Goal: Complete application form: Complete application form

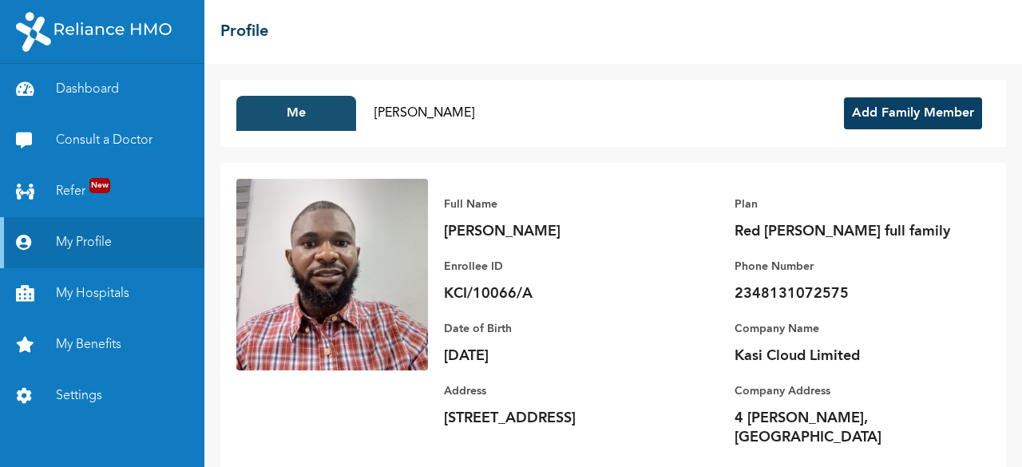
click at [294, 116] on button "Me" at bounding box center [296, 113] width 120 height 35
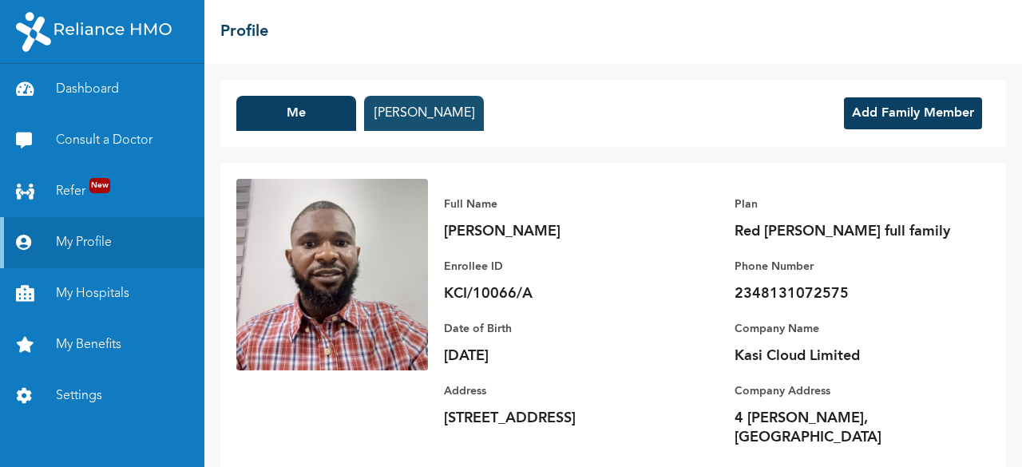
click at [418, 113] on button "[PERSON_NAME]" at bounding box center [424, 113] width 120 height 35
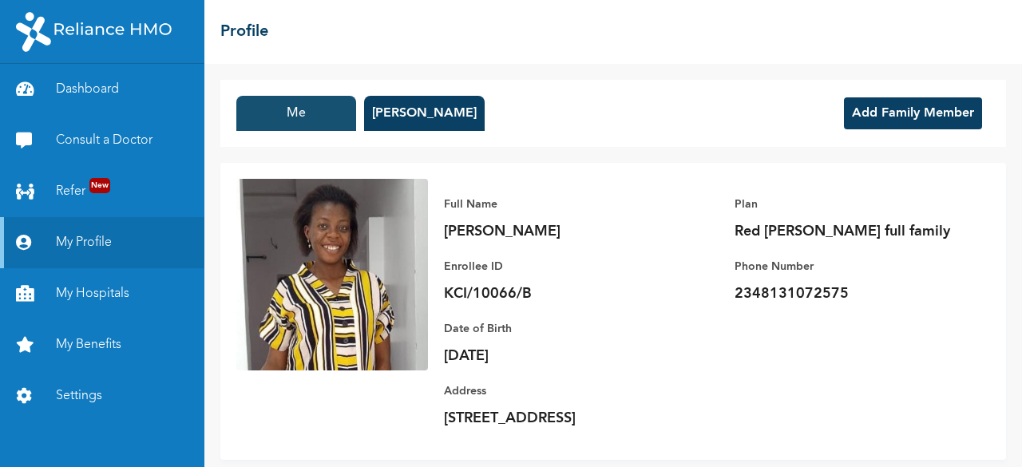
click at [323, 120] on button "Me" at bounding box center [296, 113] width 120 height 35
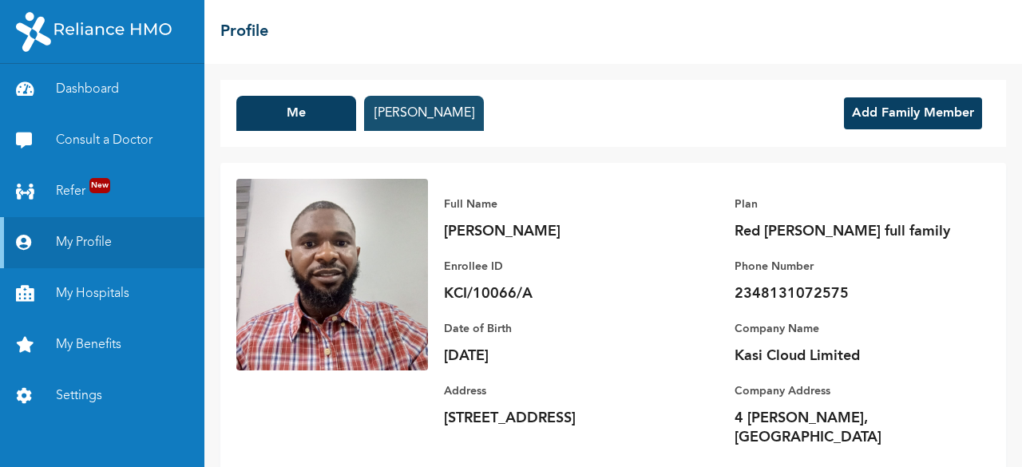
click at [410, 117] on button "[PERSON_NAME]" at bounding box center [424, 113] width 120 height 35
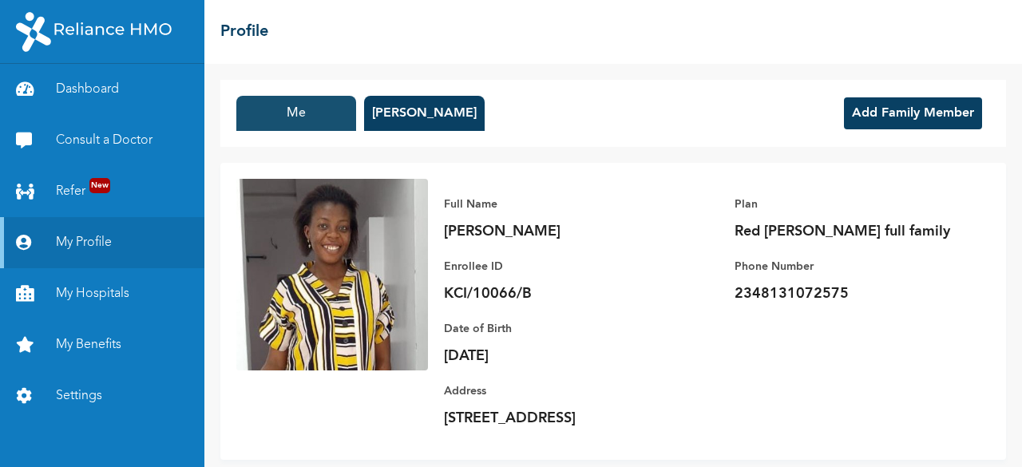
click at [293, 121] on button "Me" at bounding box center [296, 113] width 120 height 35
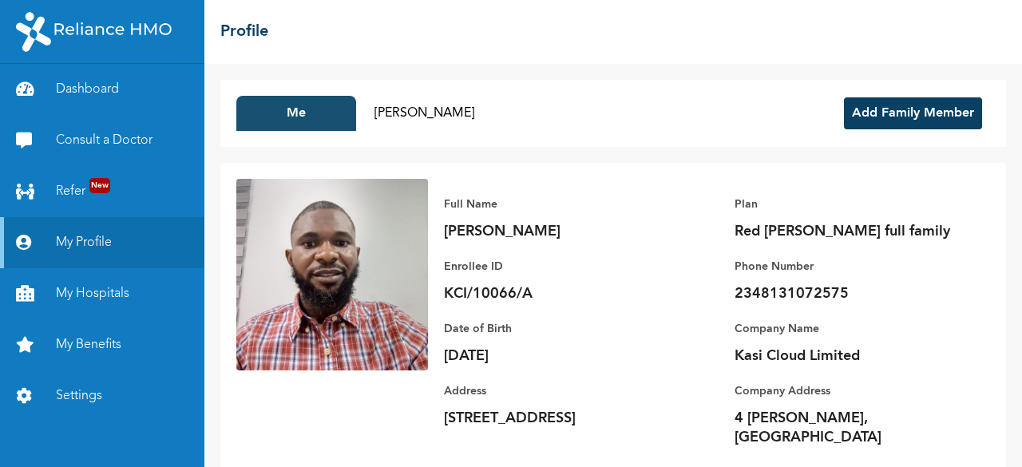
drag, startPoint x: 293, startPoint y: 121, endPoint x: 321, endPoint y: 124, distance: 28.1
click at [295, 121] on button "Me" at bounding box center [296, 113] width 120 height 35
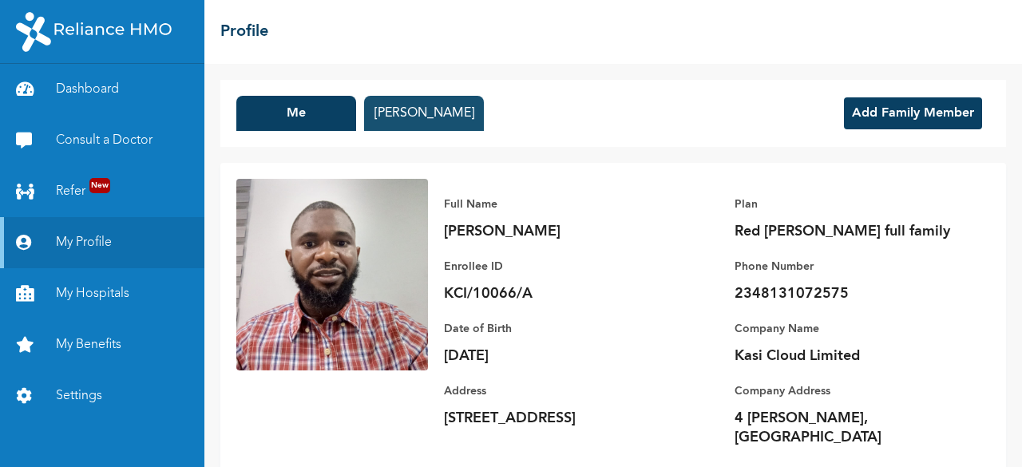
click at [407, 117] on button "[PERSON_NAME]" at bounding box center [424, 113] width 120 height 35
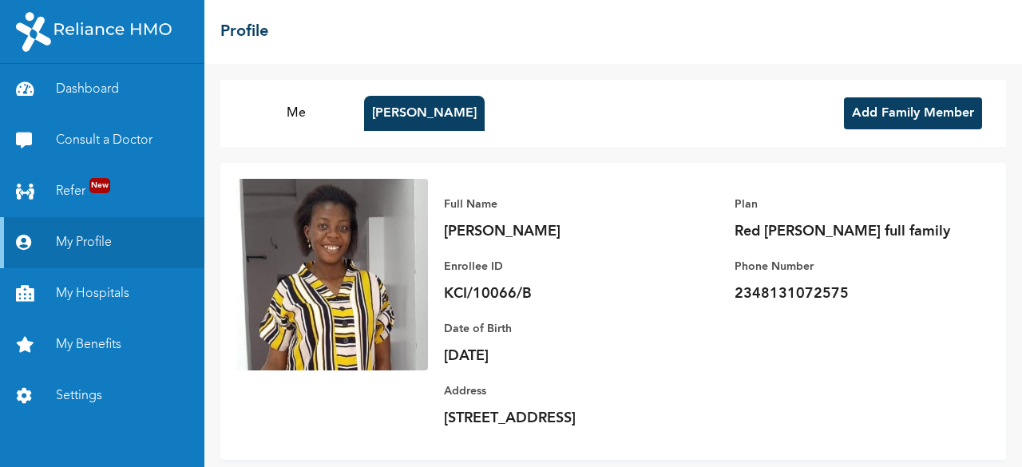
click at [890, 102] on button "Add Family Member" at bounding box center [913, 113] width 138 height 32
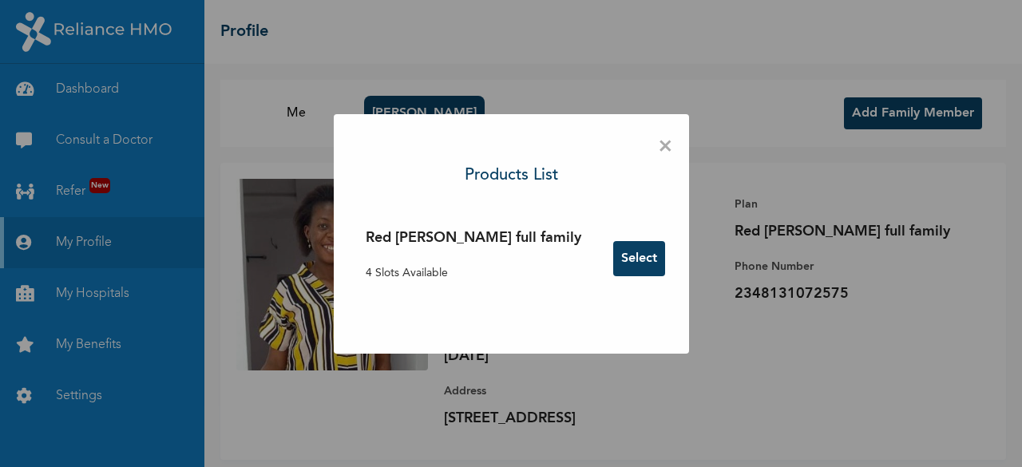
click at [613, 264] on button "Select" at bounding box center [639, 258] width 52 height 35
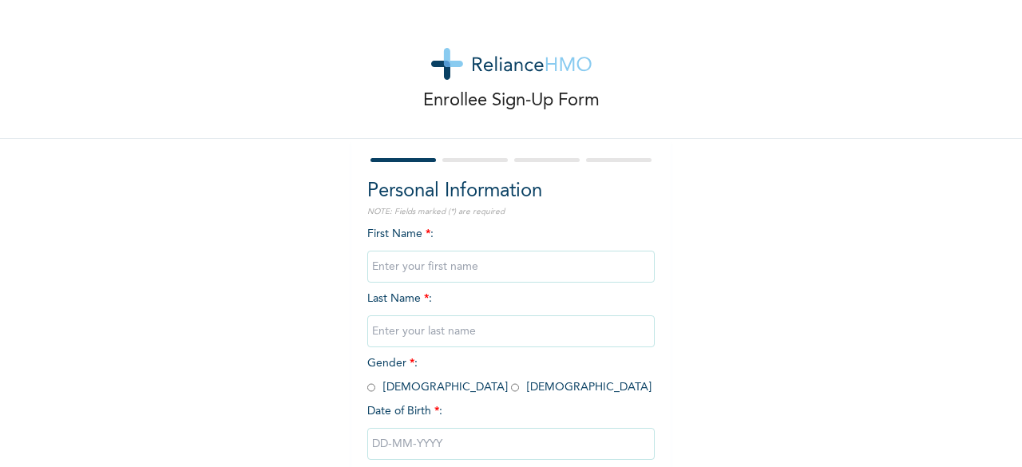
click at [450, 267] on input "text" at bounding box center [510, 267] width 287 height 32
type input "Elliana"
click at [449, 328] on input "text" at bounding box center [510, 331] width 287 height 32
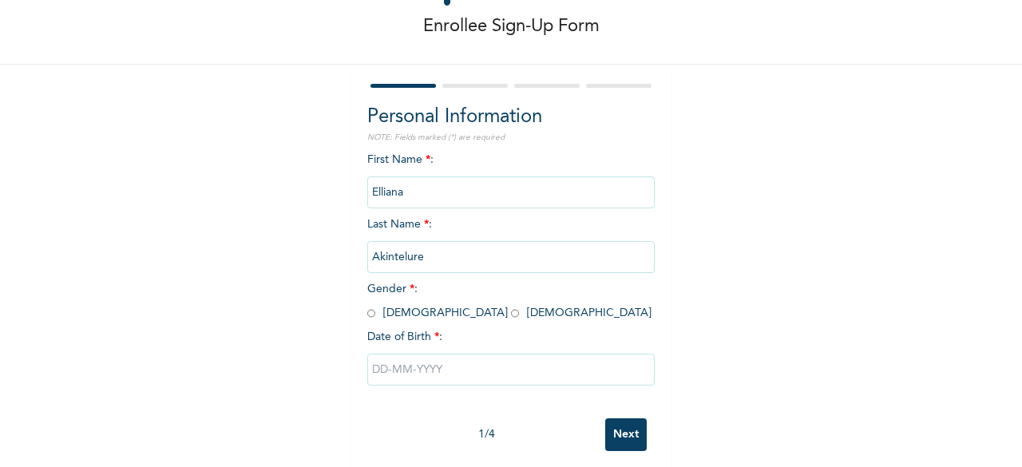
type input "Akintelure"
click at [511, 317] on input "radio" at bounding box center [515, 313] width 8 height 15
radio input "true"
click at [390, 381] on input "text" at bounding box center [510, 370] width 287 height 32
select select "9"
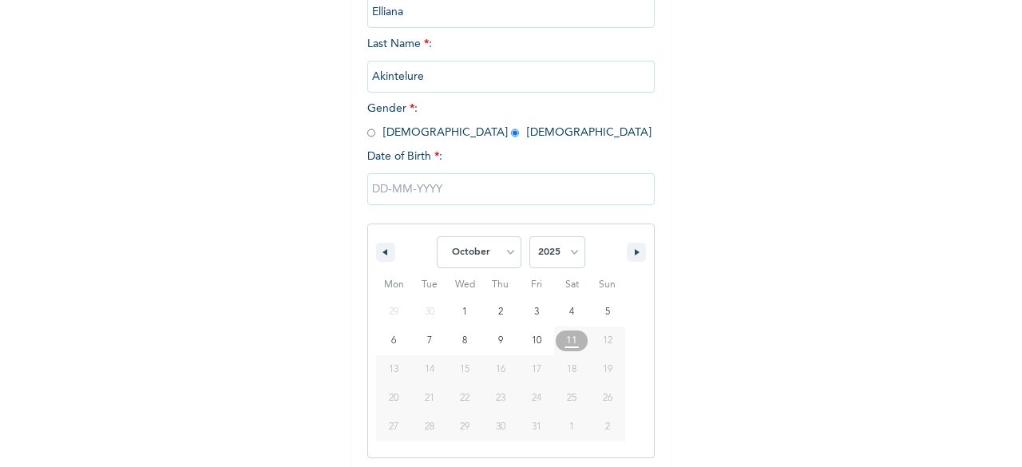
scroll to position [260, 0]
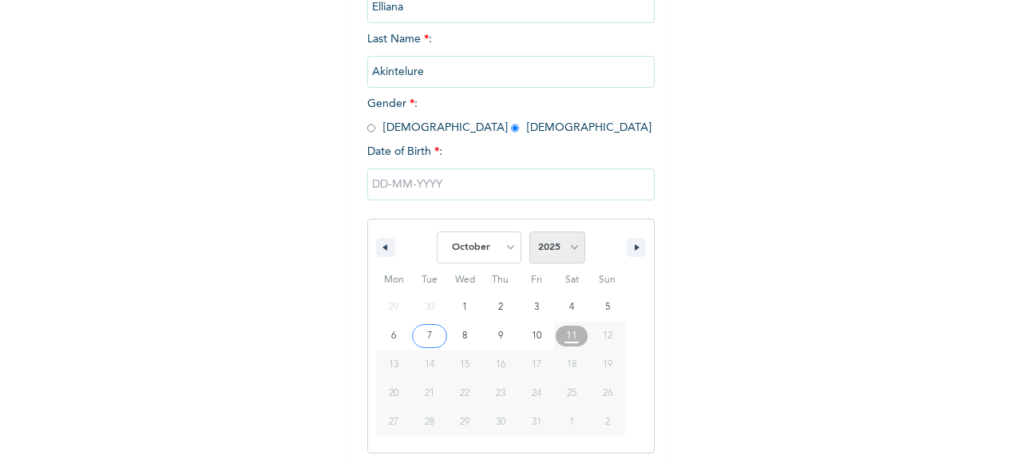
click at [561, 253] on select "2025 2024 2023 2022 2021 2020 2019 2018 2017 2016 2015 2014 2013 2012 2011 2010…" at bounding box center [557, 248] width 56 height 32
select select "2023"
click at [529, 233] on select "2025 2024 2023 2022 2021 2020 2019 2018 2017 2016 2015 2014 2013 2012 2011 2010…" at bounding box center [557, 248] width 56 height 32
click at [502, 254] on select "January February March April May June July August September October November De…" at bounding box center [479, 248] width 85 height 32
select select "7"
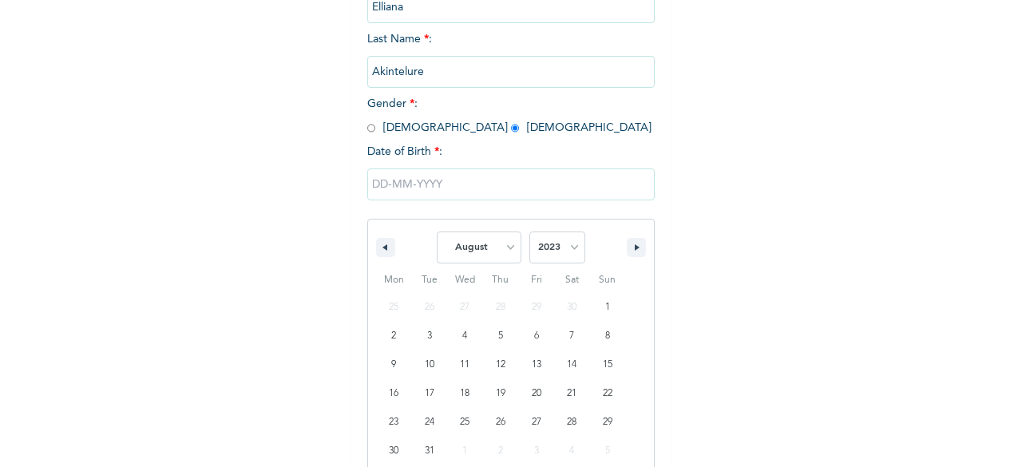
click at [437, 233] on select "January February March April May June July August September October November De…" at bounding box center [479, 248] width 85 height 32
type input "[DATE]"
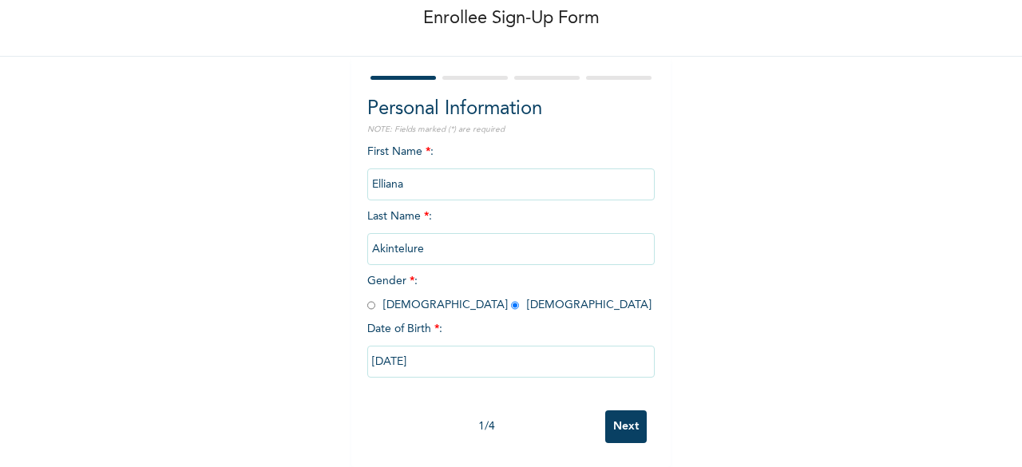
click at [394, 353] on input "[DATE]" at bounding box center [510, 362] width 287 height 32
select select "7"
select select "2023"
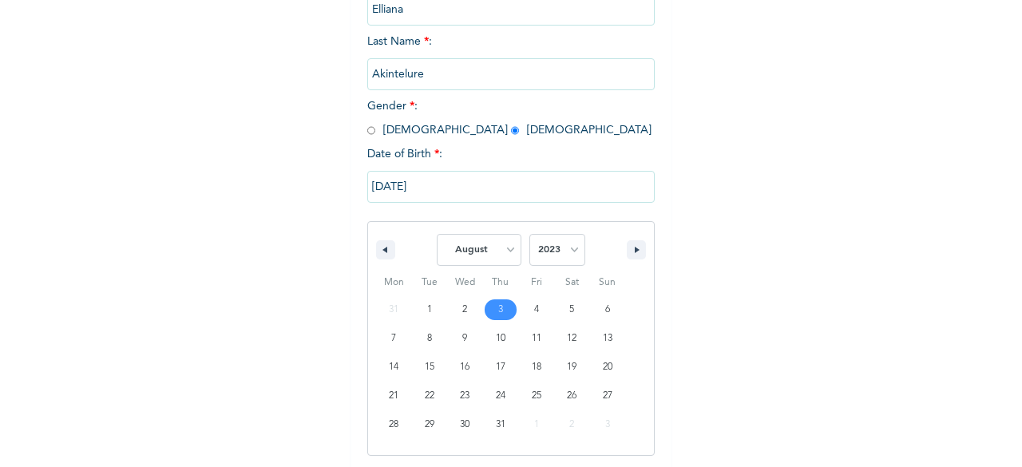
scroll to position [260, 0]
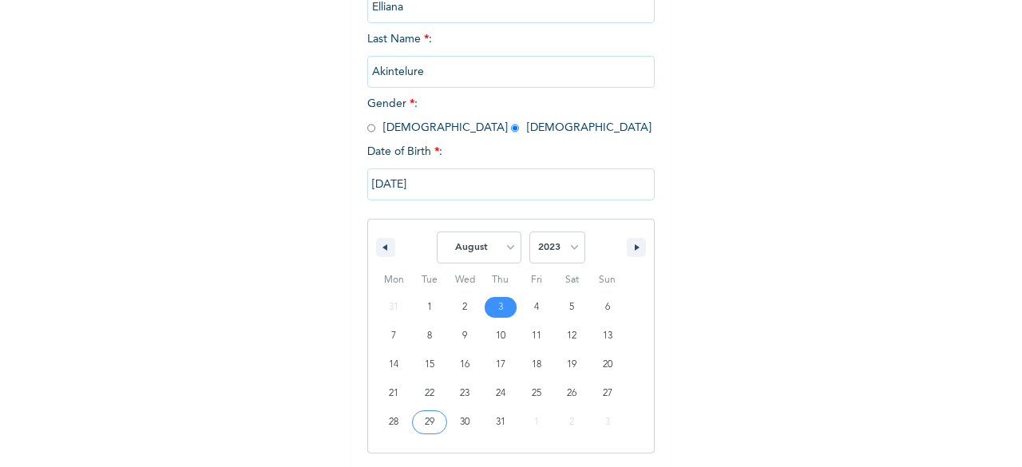
type input "[DATE]"
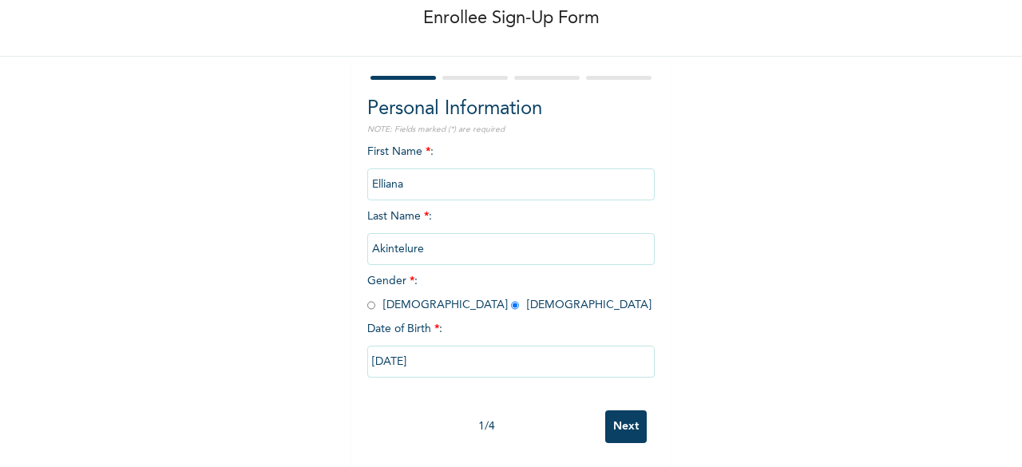
click at [458, 359] on input "[DATE]" at bounding box center [510, 362] width 287 height 32
select select "7"
select select "2023"
click at [615, 413] on input "Next" at bounding box center [626, 426] width 42 height 33
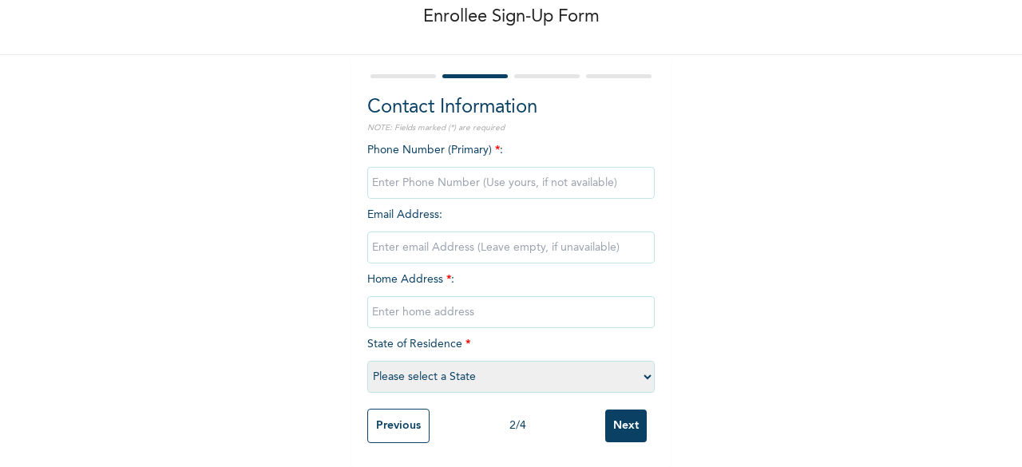
click at [482, 173] on input "phone" at bounding box center [510, 183] width 287 height 32
type input "07055907277"
click at [478, 234] on input "email" at bounding box center [510, 248] width 287 height 32
click at [404, 303] on input "text" at bounding box center [510, 312] width 287 height 32
type input "[STREET_ADDRESS]"
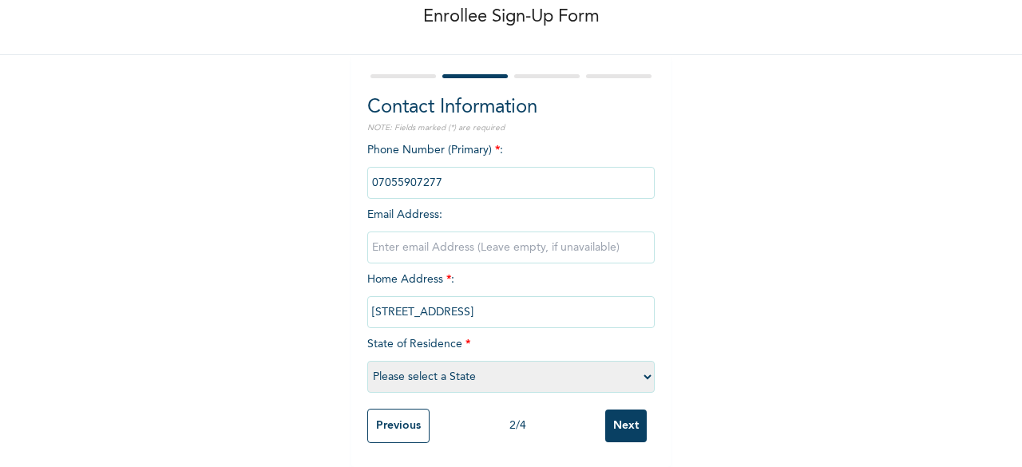
click at [381, 377] on select "Please select a State [PERSON_NAME] (FCT) [PERSON_NAME] Ibom [GEOGRAPHIC_DATA] …" at bounding box center [510, 377] width 287 height 32
select select "25"
click at [367, 361] on select "Please select a State [PERSON_NAME] (FCT) [PERSON_NAME] Ibom [GEOGRAPHIC_DATA] …" at bounding box center [510, 377] width 287 height 32
click at [626, 414] on input "Next" at bounding box center [626, 426] width 42 height 33
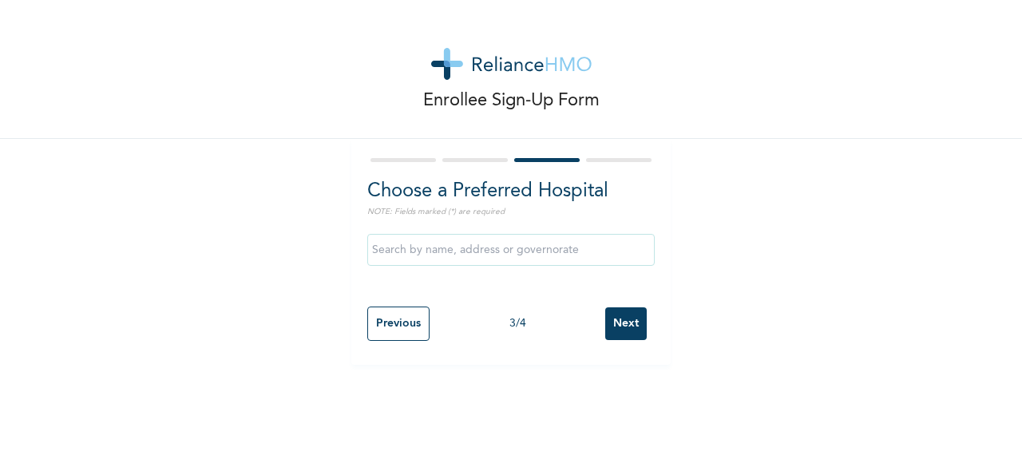
click at [539, 241] on input "text" at bounding box center [510, 250] width 287 height 32
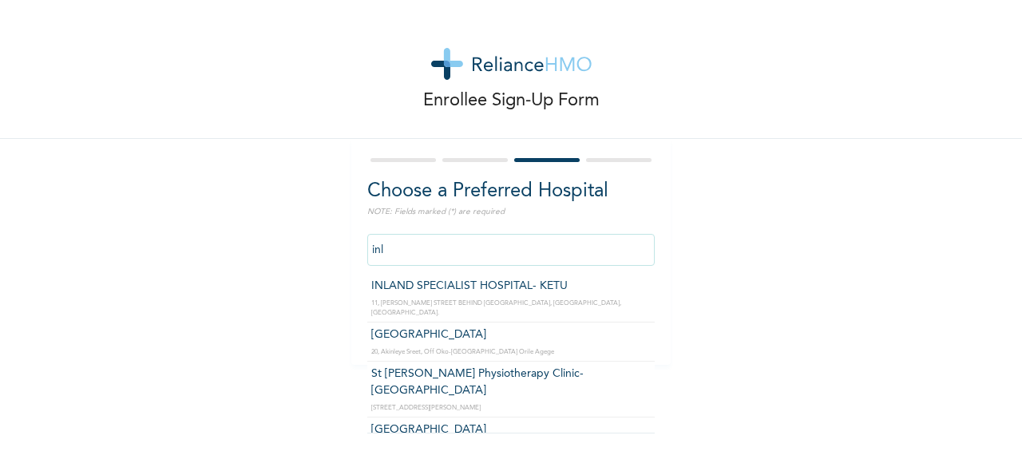
type input "INLAND SPECIALIST HOSPITAL- KETU"
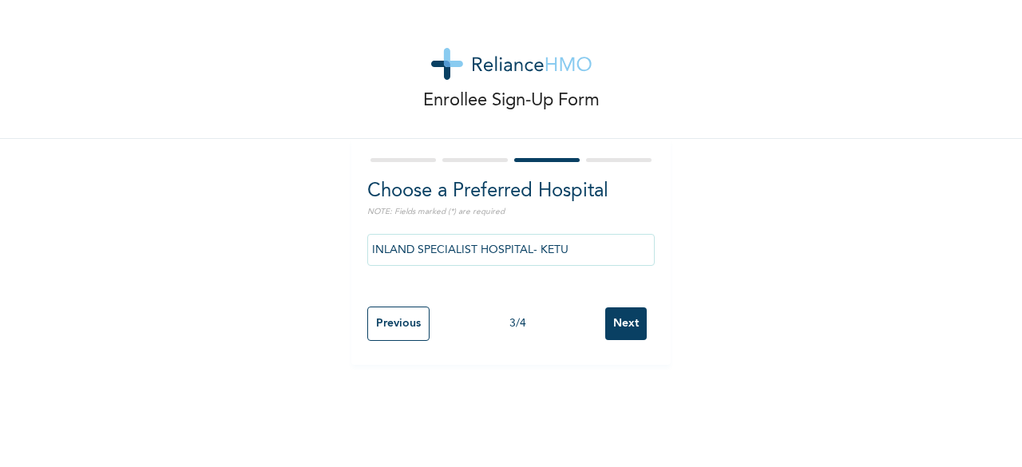
click at [613, 318] on input "Next" at bounding box center [626, 323] width 42 height 33
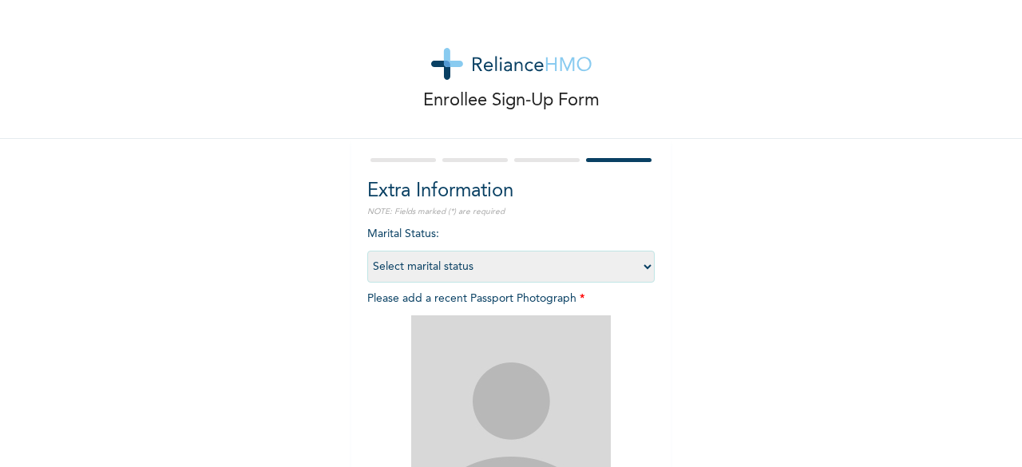
click at [577, 267] on select "Select marital status [DEMOGRAPHIC_DATA] Married [DEMOGRAPHIC_DATA] Widow/[DEMO…" at bounding box center [510, 267] width 287 height 32
select select "1"
click at [367, 251] on select "Select marital status [DEMOGRAPHIC_DATA] Married [DEMOGRAPHIC_DATA] Widow/[DEMO…" at bounding box center [510, 267] width 287 height 32
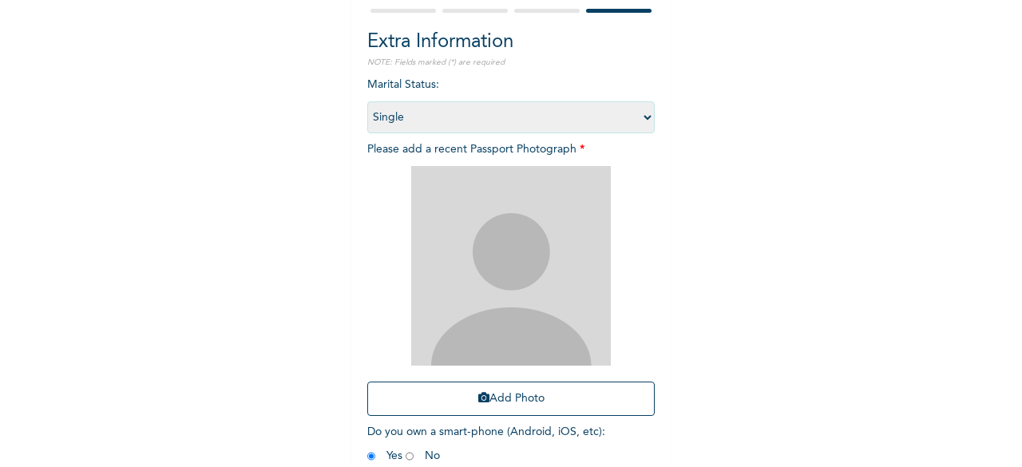
scroll to position [151, 0]
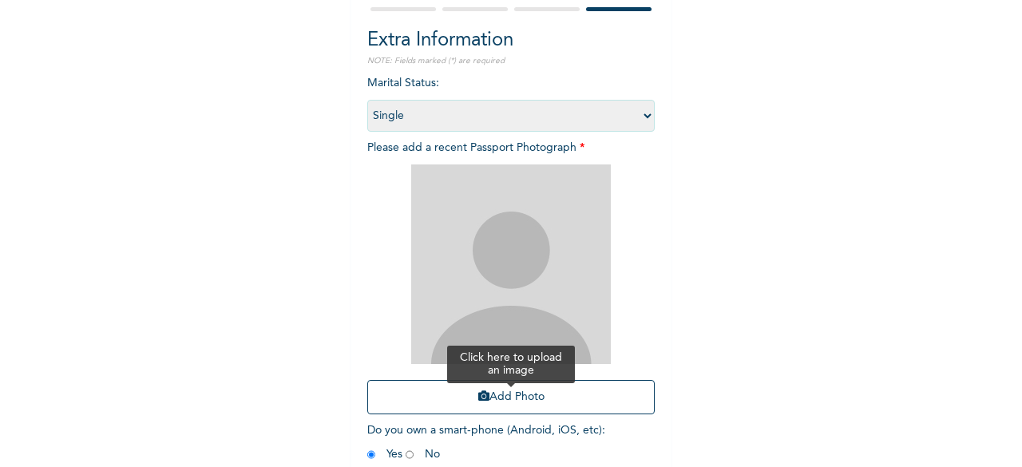
click at [549, 397] on button "Add Photo" at bounding box center [510, 397] width 287 height 34
click at [484, 398] on button "Add Photo" at bounding box center [510, 397] width 287 height 34
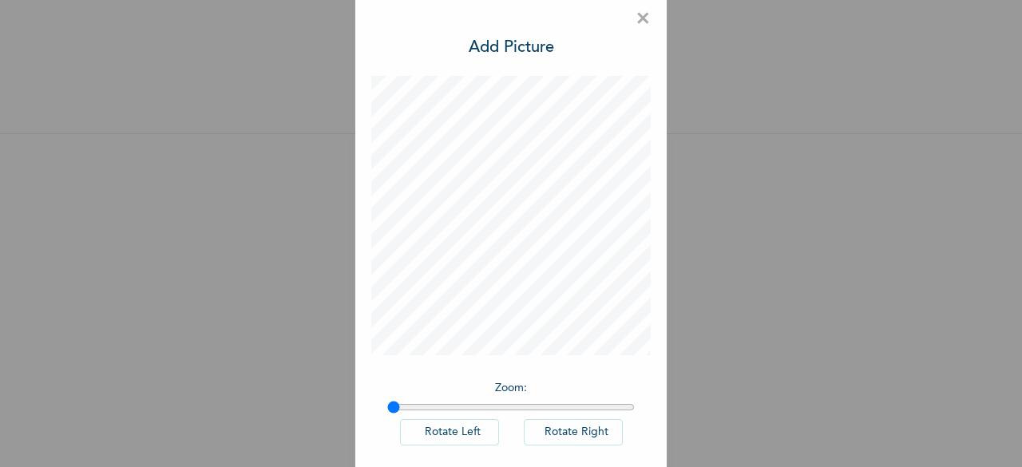
scroll to position [1, 0]
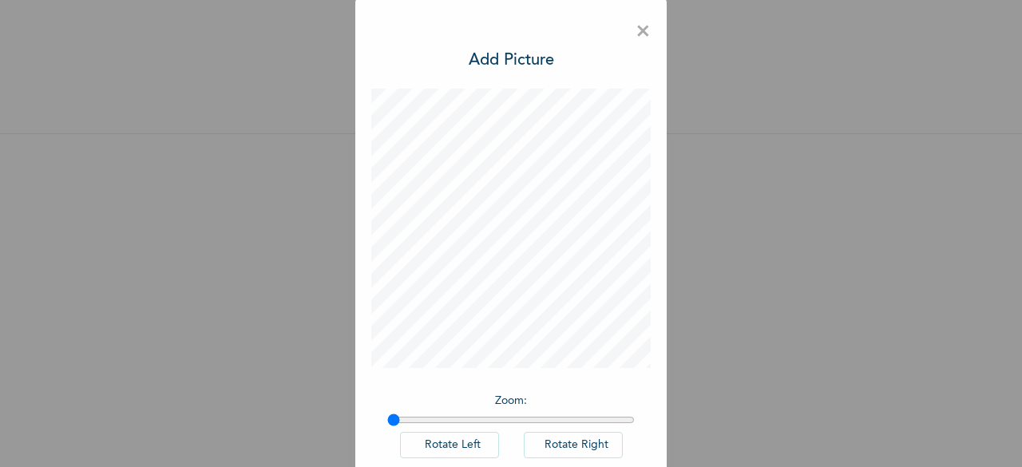
click at [741, 357] on div "× Add Picture Zoom : Rotate Left Rotate Right DONE" at bounding box center [511, 233] width 1022 height 467
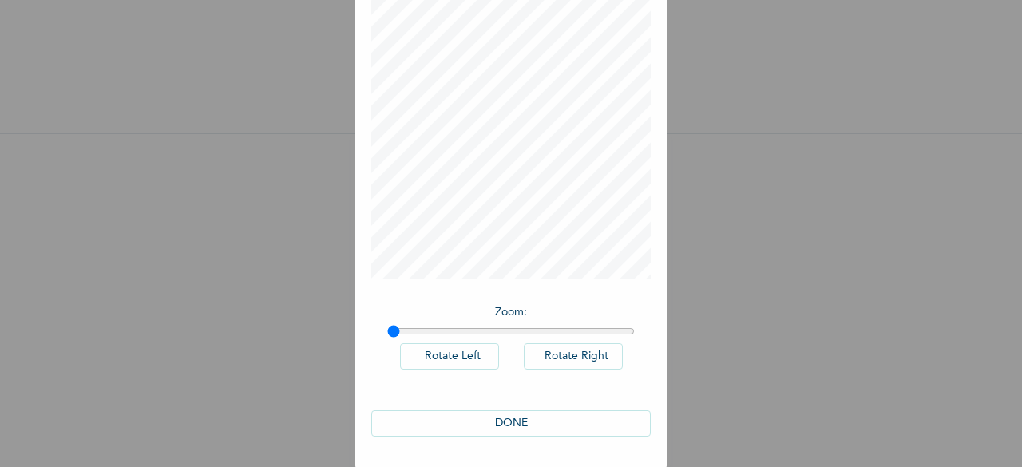
click at [538, 418] on button "DONE" at bounding box center [510, 423] width 279 height 26
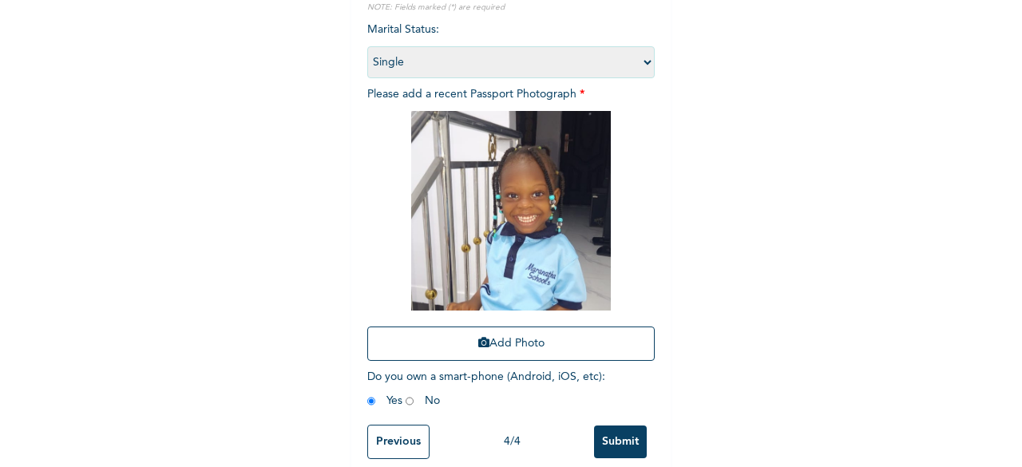
scroll to position [233, 0]
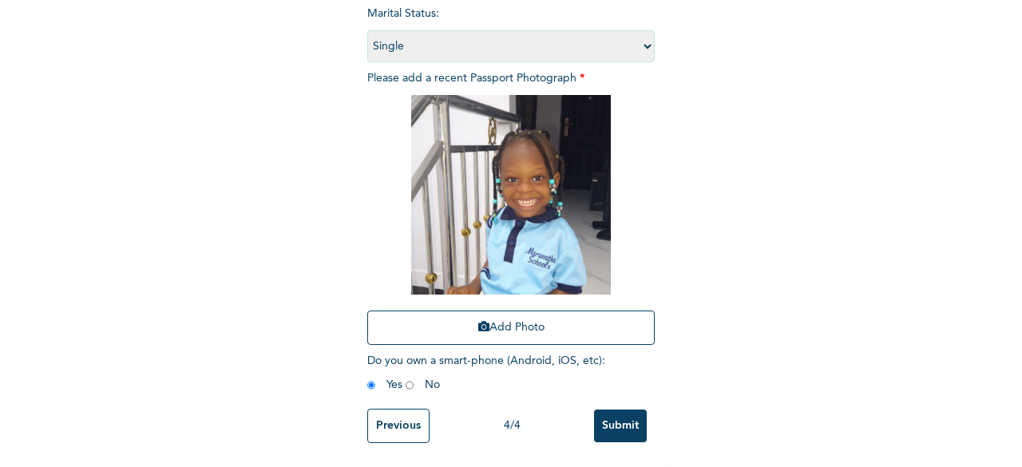
drag, startPoint x: 613, startPoint y: 405, endPoint x: 612, endPoint y: 365, distance: 39.9
click at [612, 365] on form "Extra Information NOTE: Fields marked (*) are required Marital Status : Select …" at bounding box center [510, 193] width 287 height 517
click at [406, 378] on input "radio" at bounding box center [410, 385] width 8 height 15
radio input "true"
click at [611, 414] on input "Submit" at bounding box center [620, 426] width 53 height 33
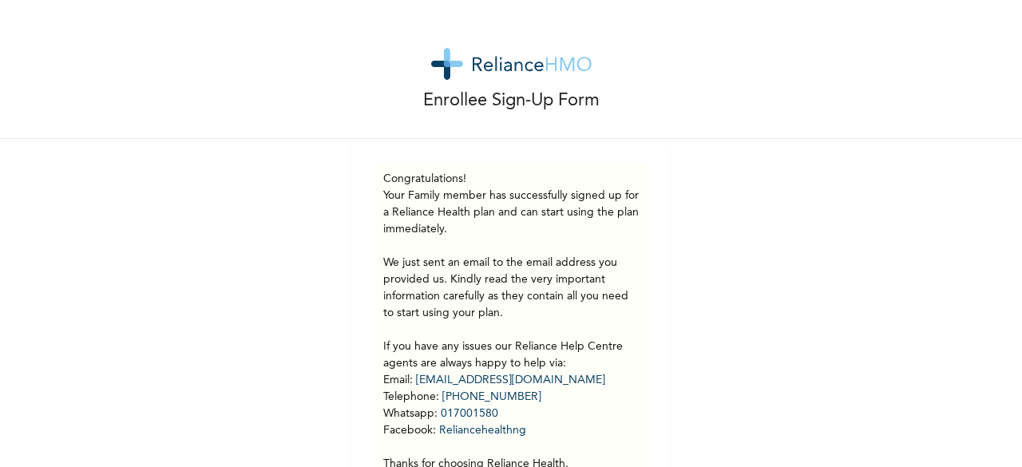
scroll to position [95, 0]
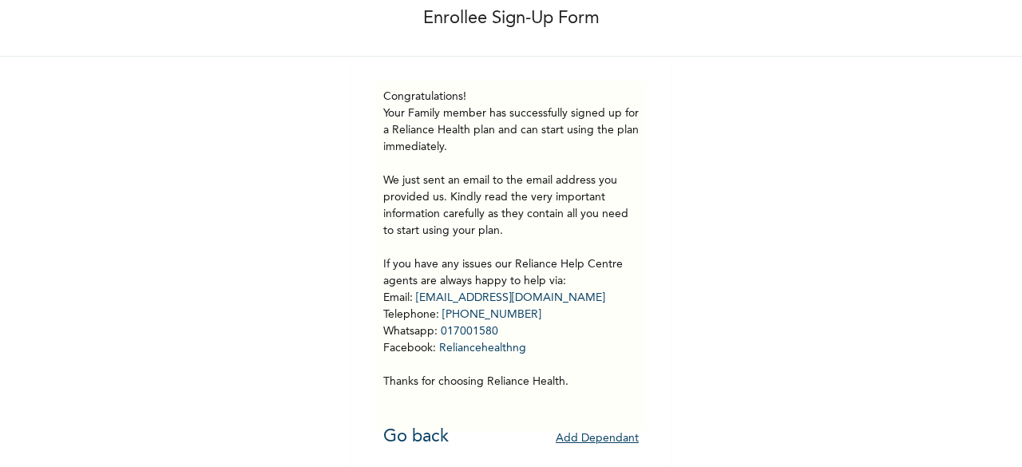
click at [604, 427] on button "Add Dependant" at bounding box center [597, 438] width 83 height 25
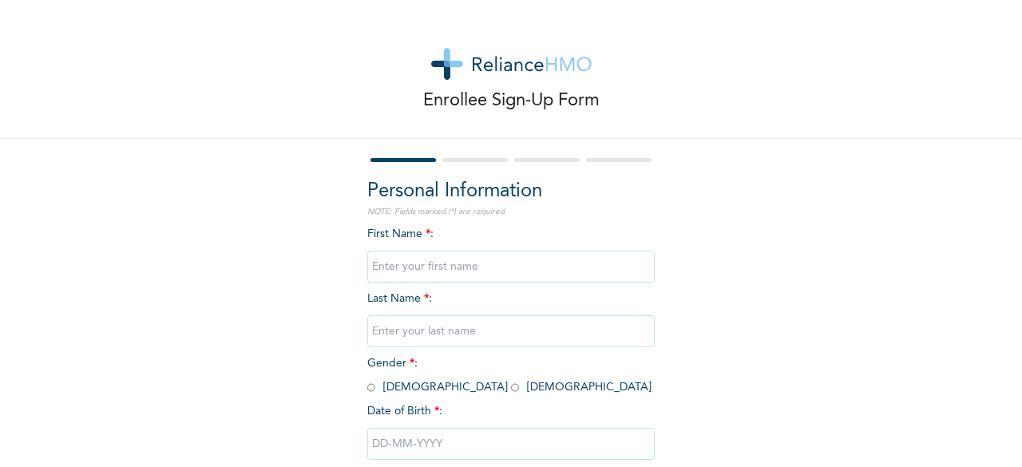
click at [478, 266] on input "text" at bounding box center [510, 267] width 287 height 32
type input "Eliora"
click at [457, 332] on input "text" at bounding box center [510, 331] width 287 height 32
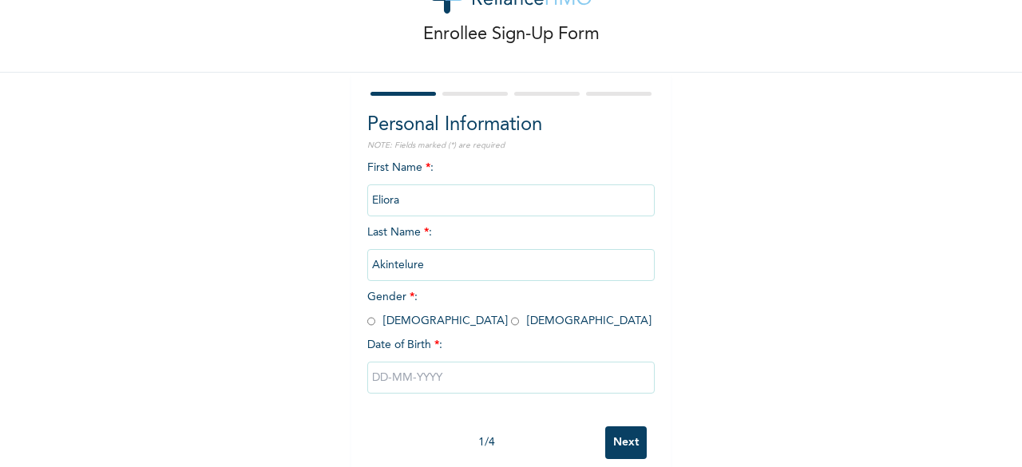
scroll to position [77, 0]
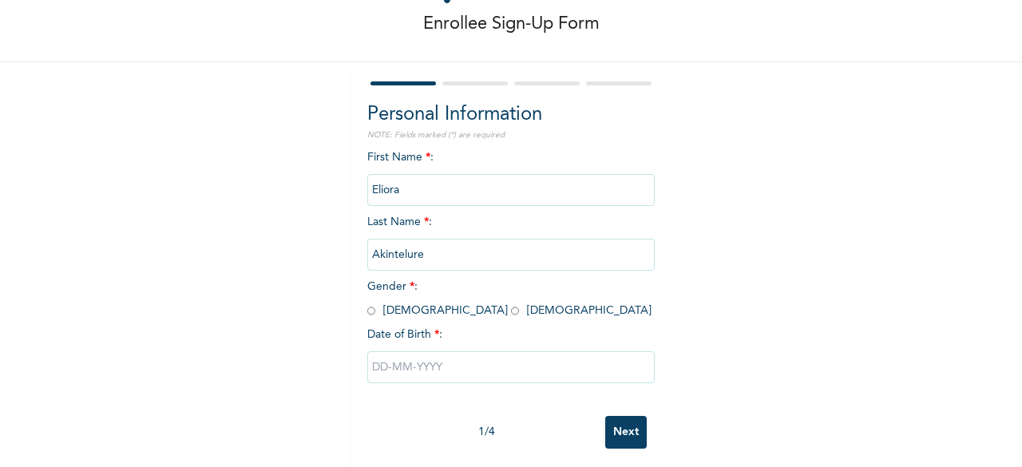
type input "Akintelure"
click at [415, 309] on span "Gender * : Male Female" at bounding box center [509, 298] width 284 height 35
click at [414, 310] on span "Gender * : Male Female" at bounding box center [509, 298] width 284 height 35
click at [511, 312] on input "radio" at bounding box center [515, 310] width 8 height 15
radio input "true"
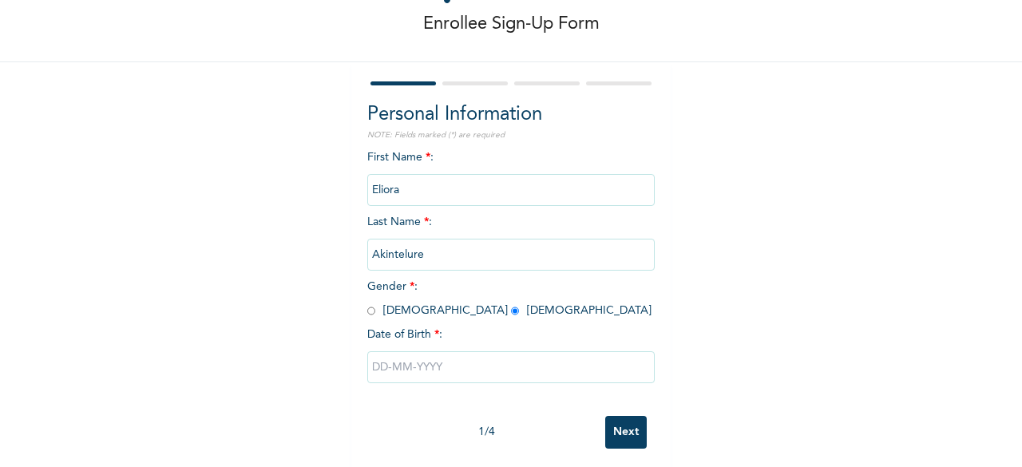
click at [422, 374] on input "text" at bounding box center [510, 367] width 287 height 32
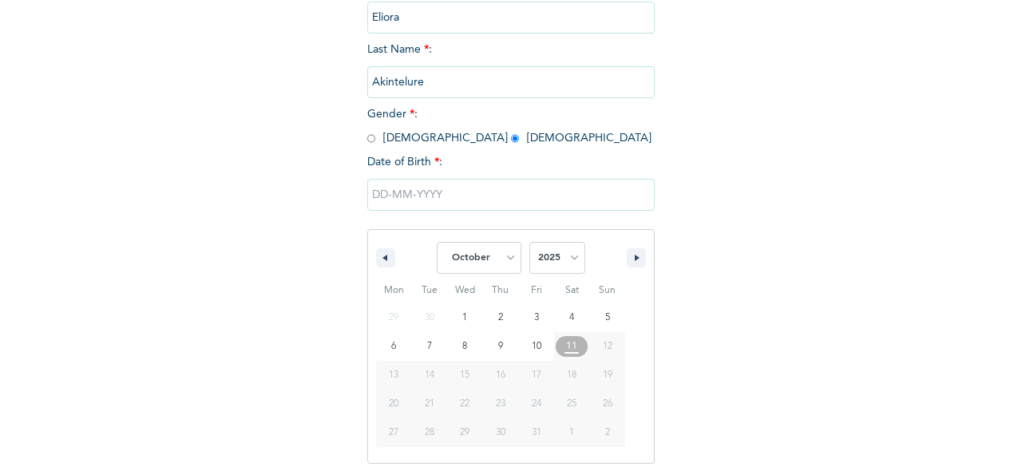
scroll to position [260, 0]
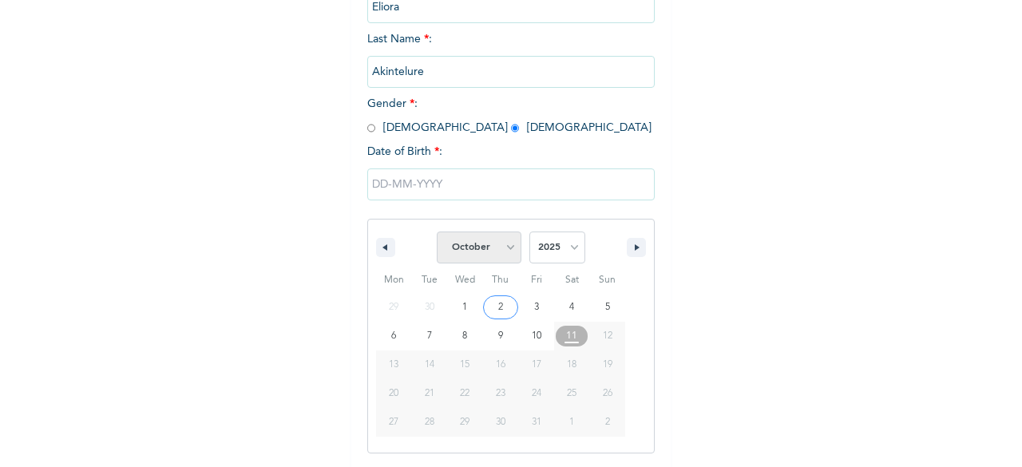
click at [507, 253] on select "January February March April May June July August September October November De…" at bounding box center [479, 248] width 85 height 32
select select "7"
click at [437, 233] on select "January February March April May June July August September October November De…" at bounding box center [479, 248] width 85 height 32
type input "08/03/2025"
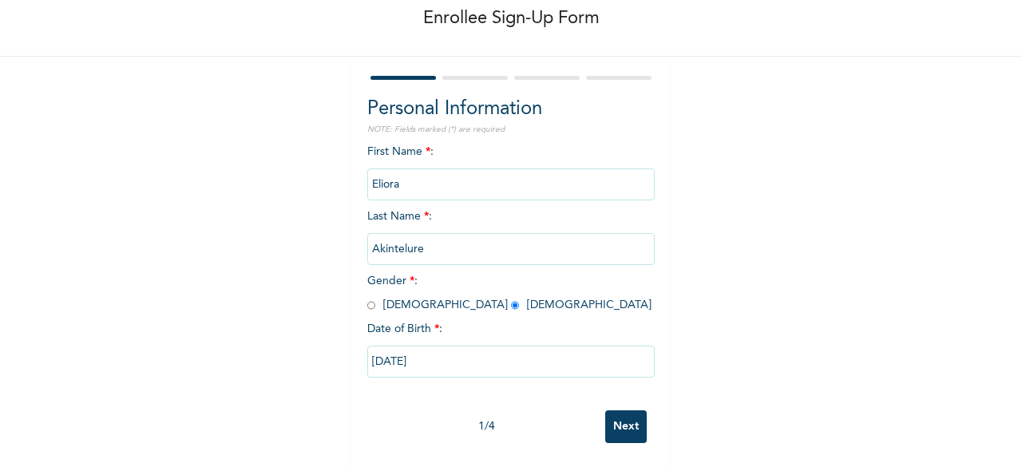
click at [610, 418] on input "Next" at bounding box center [626, 426] width 42 height 33
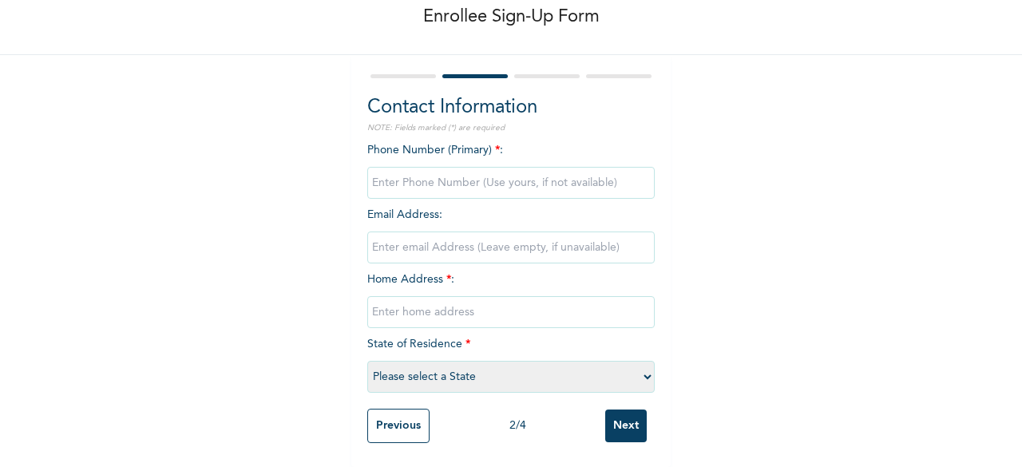
click at [463, 169] on input "phone" at bounding box center [510, 183] width 287 height 32
type input "07077409087"
click at [465, 232] on input "email" at bounding box center [510, 248] width 287 height 32
click at [420, 296] on input "text" at bounding box center [510, 312] width 287 height 32
type input "29, Agidi Road, Alapere Lagos"
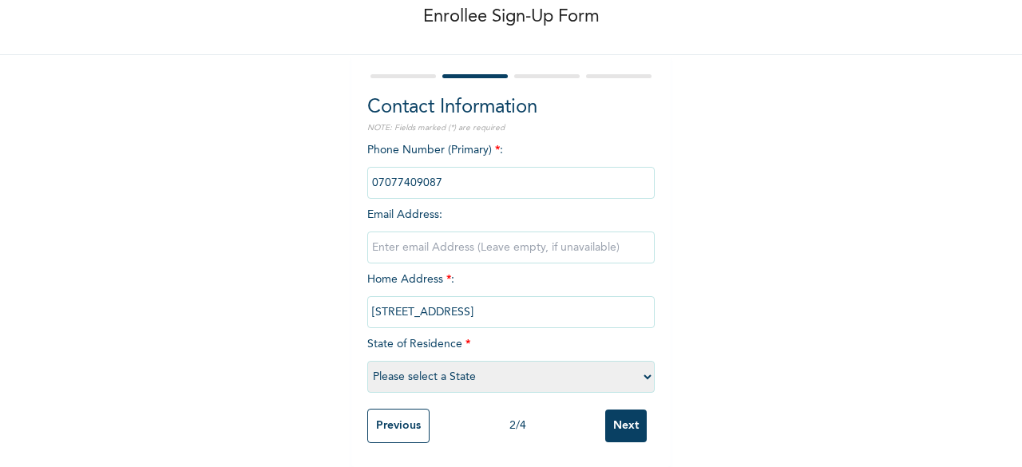
click at [418, 370] on select "Please select a State [PERSON_NAME] (FCT) [PERSON_NAME] Ibom [GEOGRAPHIC_DATA] …" at bounding box center [510, 377] width 287 height 32
select select "25"
click at [367, 361] on select "Please select a State [PERSON_NAME] (FCT) [PERSON_NAME] Ibom [GEOGRAPHIC_DATA] …" at bounding box center [510, 377] width 287 height 32
click at [620, 432] on div "Previous 2 / 4 Next" at bounding box center [510, 426] width 287 height 50
click at [621, 430] on input "Next" at bounding box center [626, 426] width 42 height 33
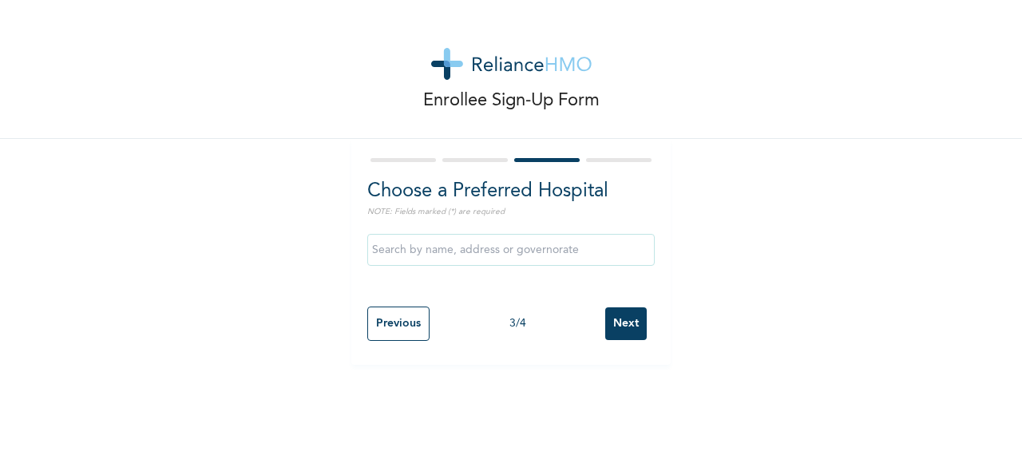
scroll to position [0, 0]
click at [572, 256] on input "text" at bounding box center [510, 250] width 287 height 32
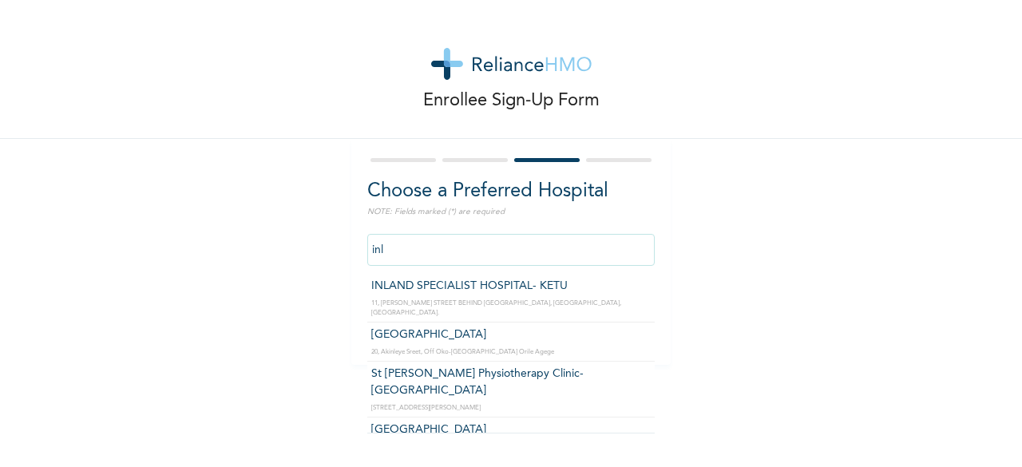
type input "INLAND SPECIALIST HOSPITAL- KETU"
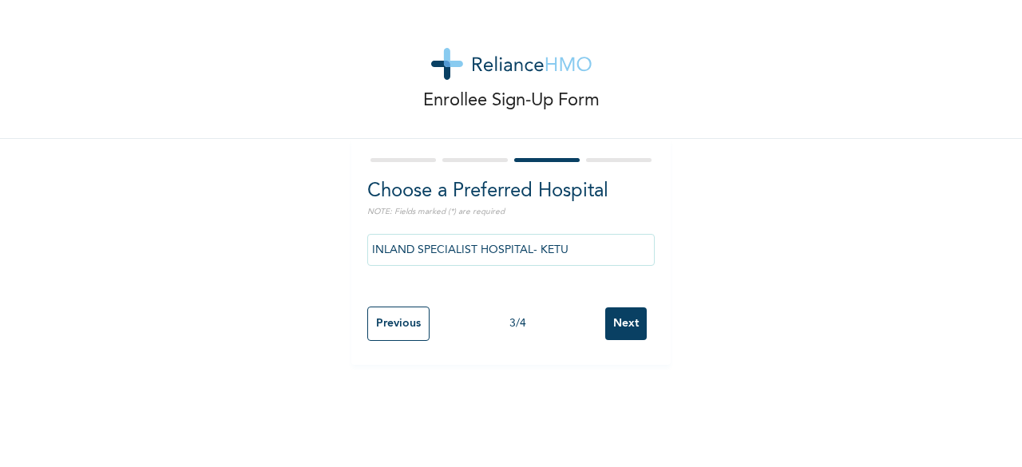
click at [623, 325] on input "Next" at bounding box center [626, 323] width 42 height 33
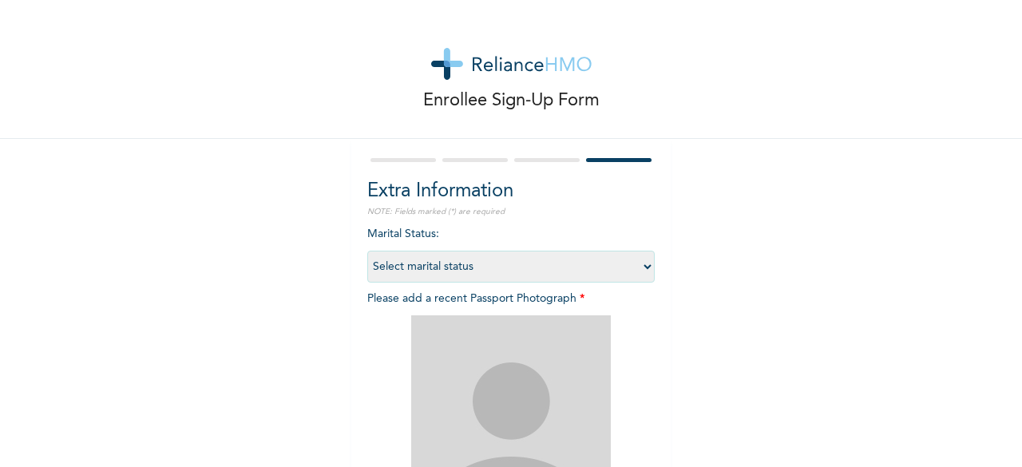
click at [537, 269] on select "Select marital status [DEMOGRAPHIC_DATA] Married [DEMOGRAPHIC_DATA] Widow/[DEMO…" at bounding box center [510, 267] width 287 height 32
select select "1"
click at [367, 251] on select "Select marital status [DEMOGRAPHIC_DATA] Married [DEMOGRAPHIC_DATA] Widow/[DEMO…" at bounding box center [510, 267] width 287 height 32
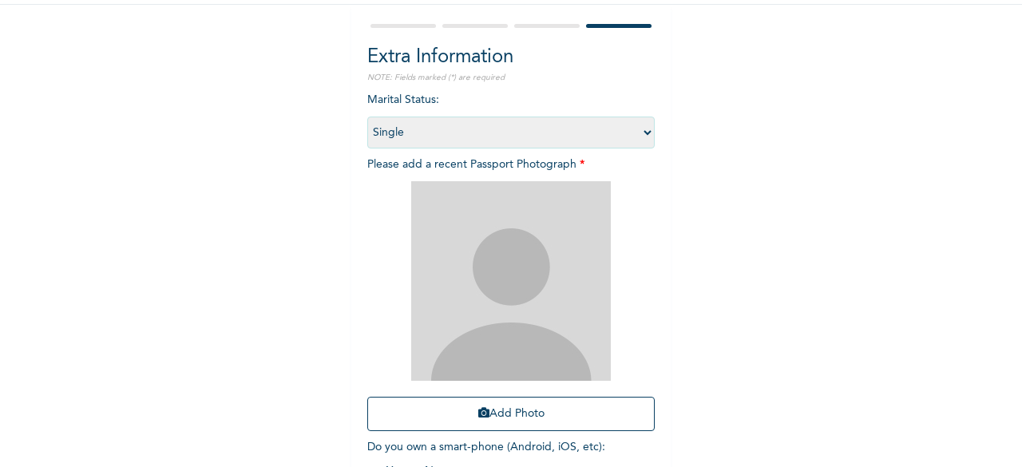
scroll to position [233, 0]
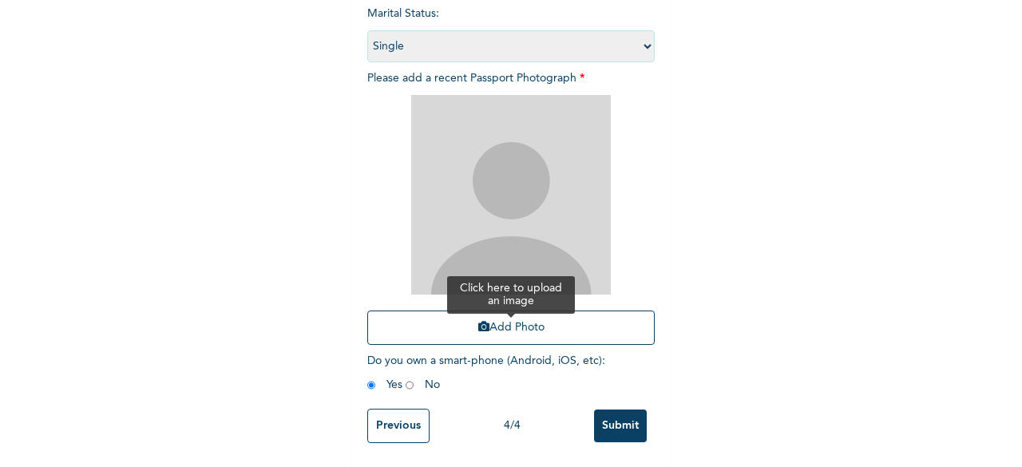
click at [529, 323] on button "Add Photo" at bounding box center [510, 328] width 287 height 34
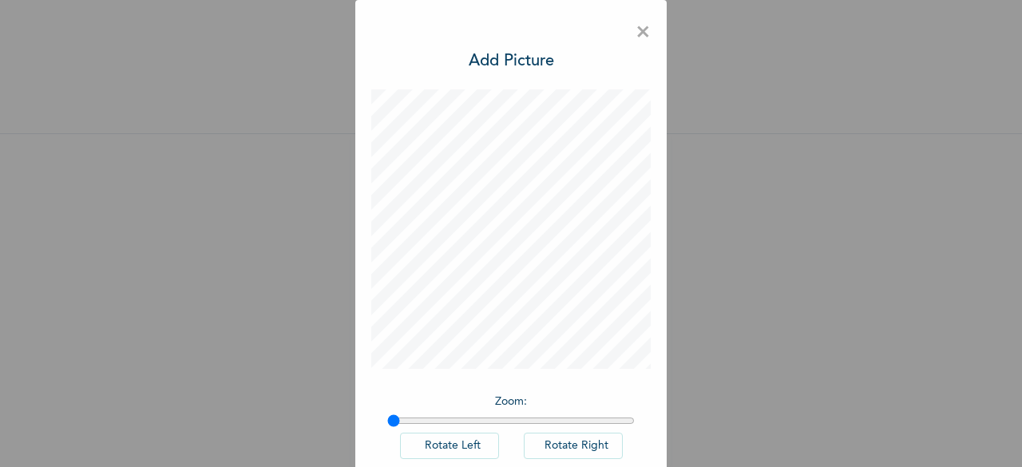
scroll to position [38, 0]
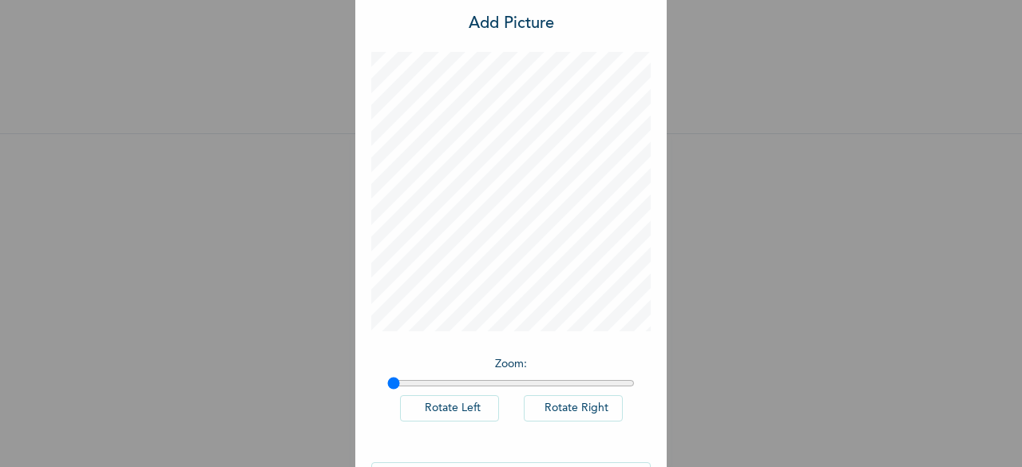
drag, startPoint x: 731, startPoint y: 314, endPoint x: 687, endPoint y: 189, distance: 132.3
click at [687, 189] on div "× Add Picture Zoom : Rotate Left Rotate Right DONE" at bounding box center [511, 233] width 1022 height 467
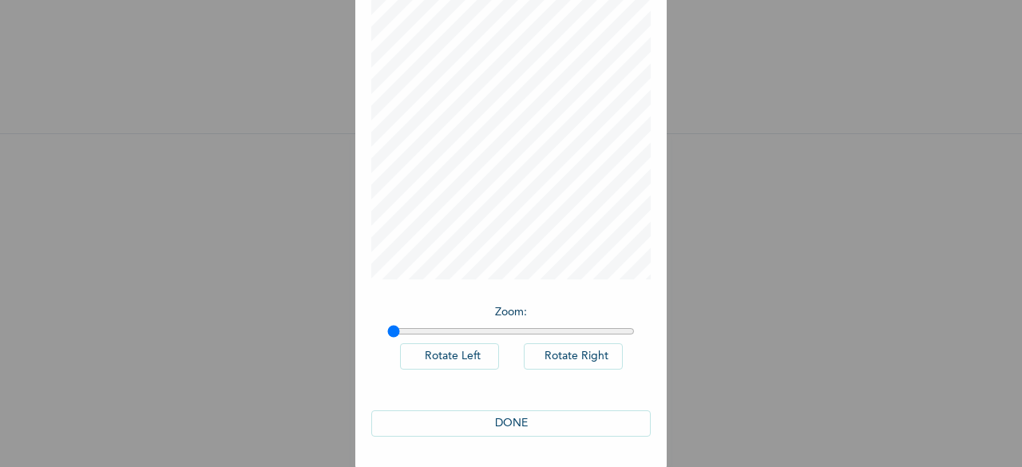
click at [569, 419] on button "DONE" at bounding box center [510, 423] width 279 height 26
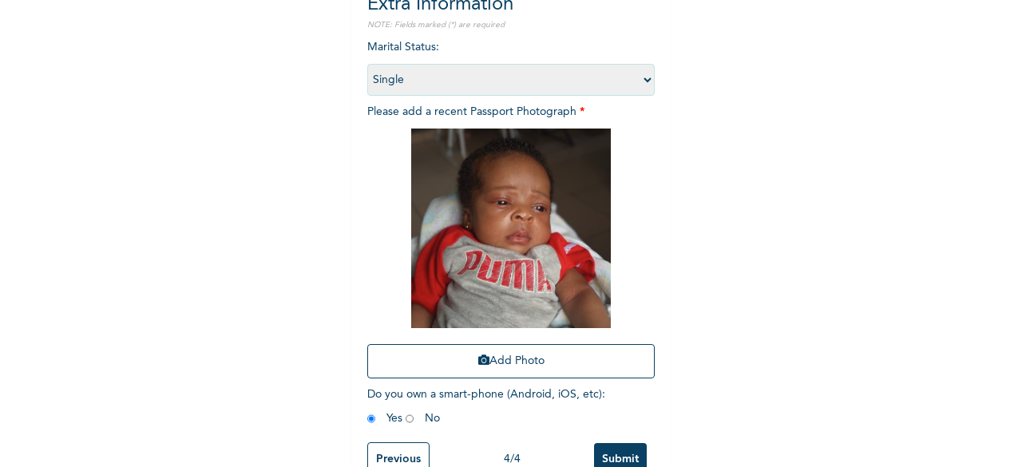
scroll to position [233, 0]
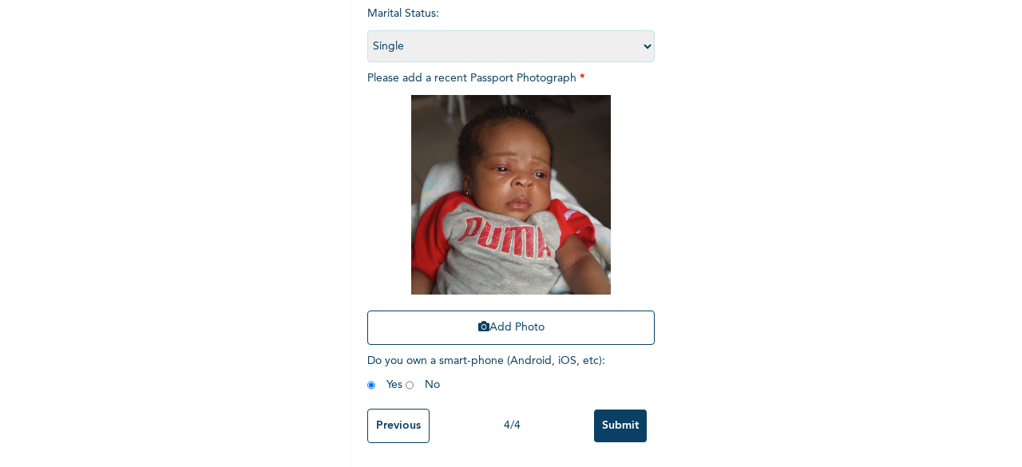
click at [613, 415] on input "Submit" at bounding box center [620, 426] width 53 height 33
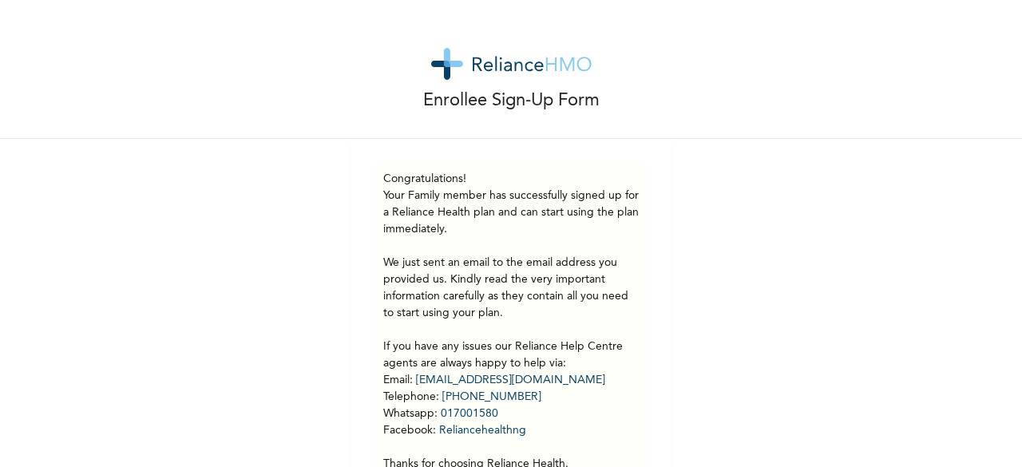
scroll to position [95, 0]
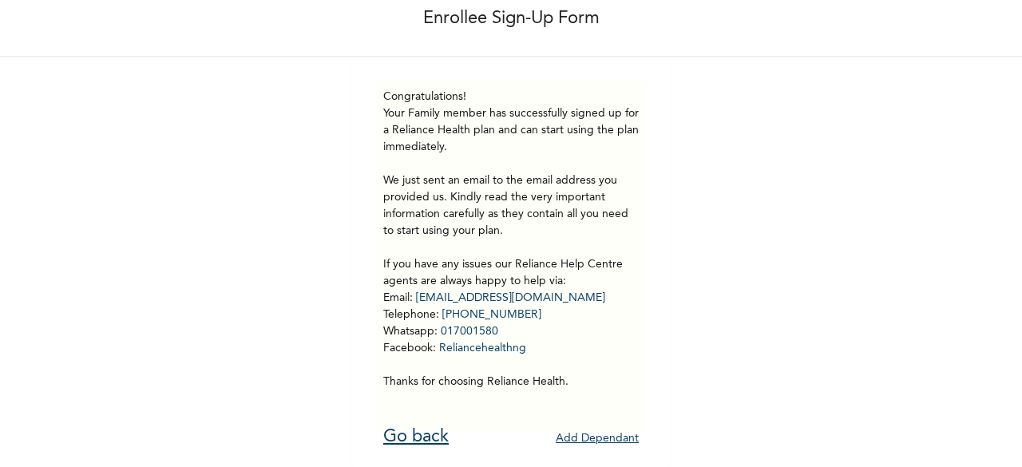
click at [394, 428] on link "Go back" at bounding box center [415, 437] width 65 height 18
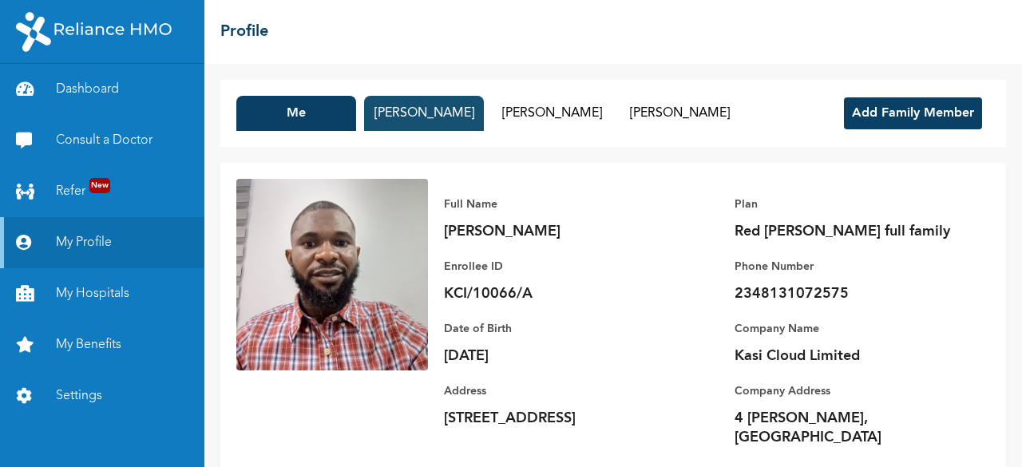
click at [414, 118] on button "[PERSON_NAME]" at bounding box center [424, 113] width 120 height 35
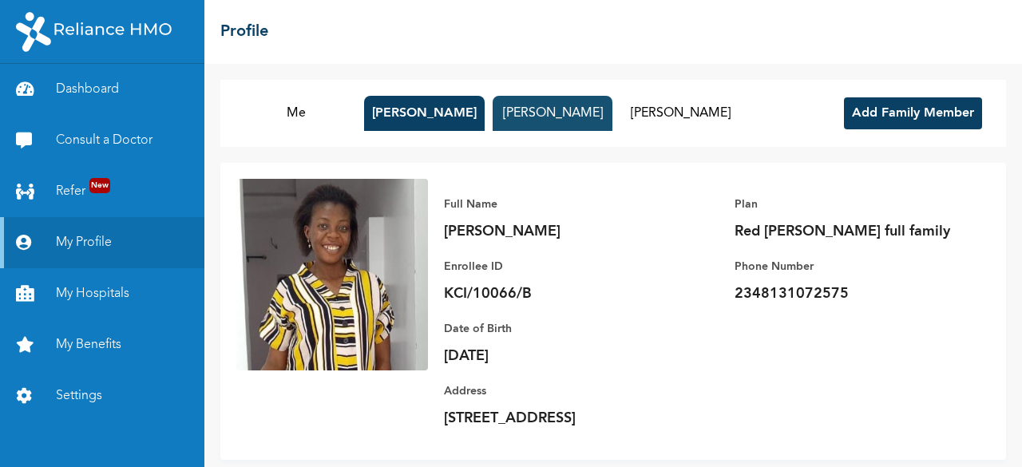
click at [513, 115] on button "Elliana Akintelure" at bounding box center [553, 113] width 120 height 35
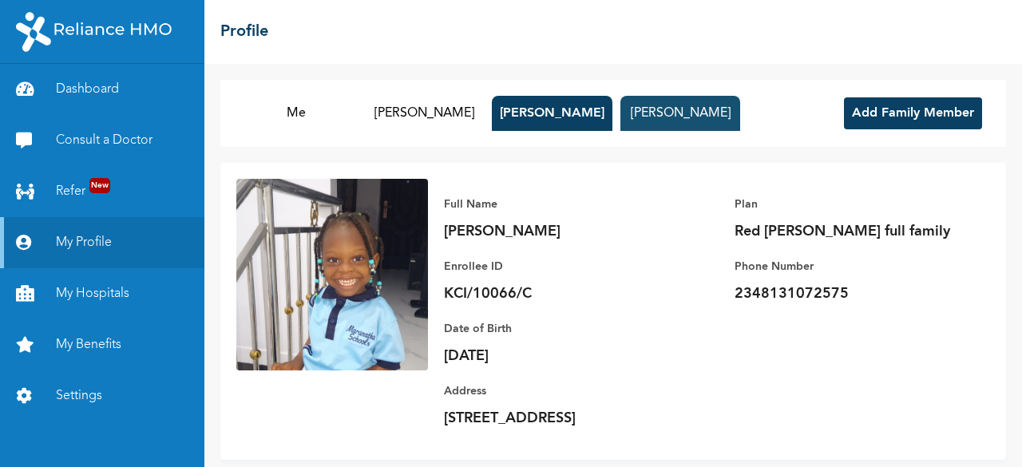
click at [668, 121] on button "Eliora Akintelure" at bounding box center [680, 113] width 120 height 35
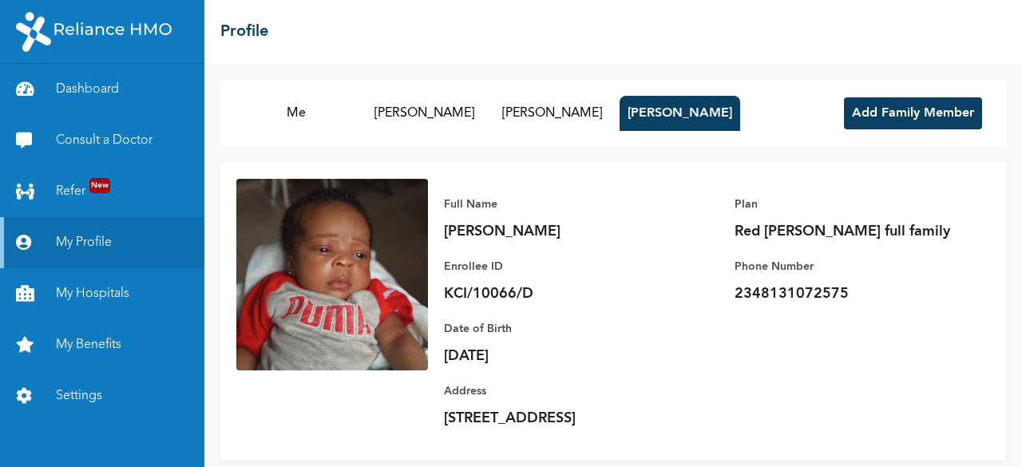
scroll to position [43, 0]
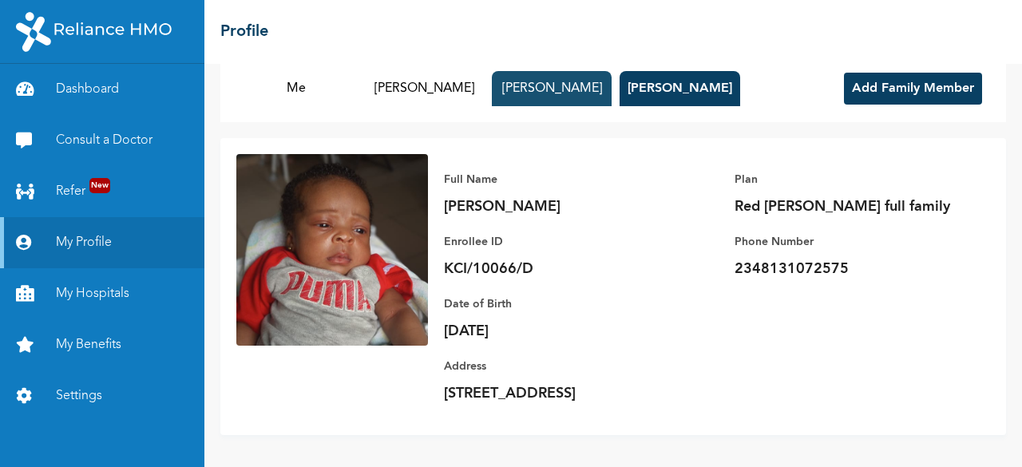
click at [505, 71] on button "Elliana Akintelure" at bounding box center [552, 88] width 120 height 35
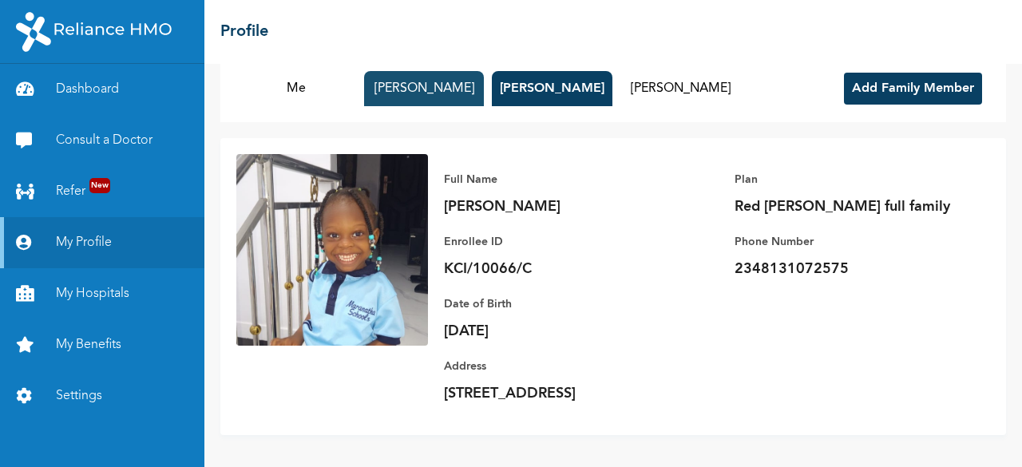
click at [438, 73] on button "[PERSON_NAME]" at bounding box center [424, 88] width 120 height 35
